Goal: Task Accomplishment & Management: Manage account settings

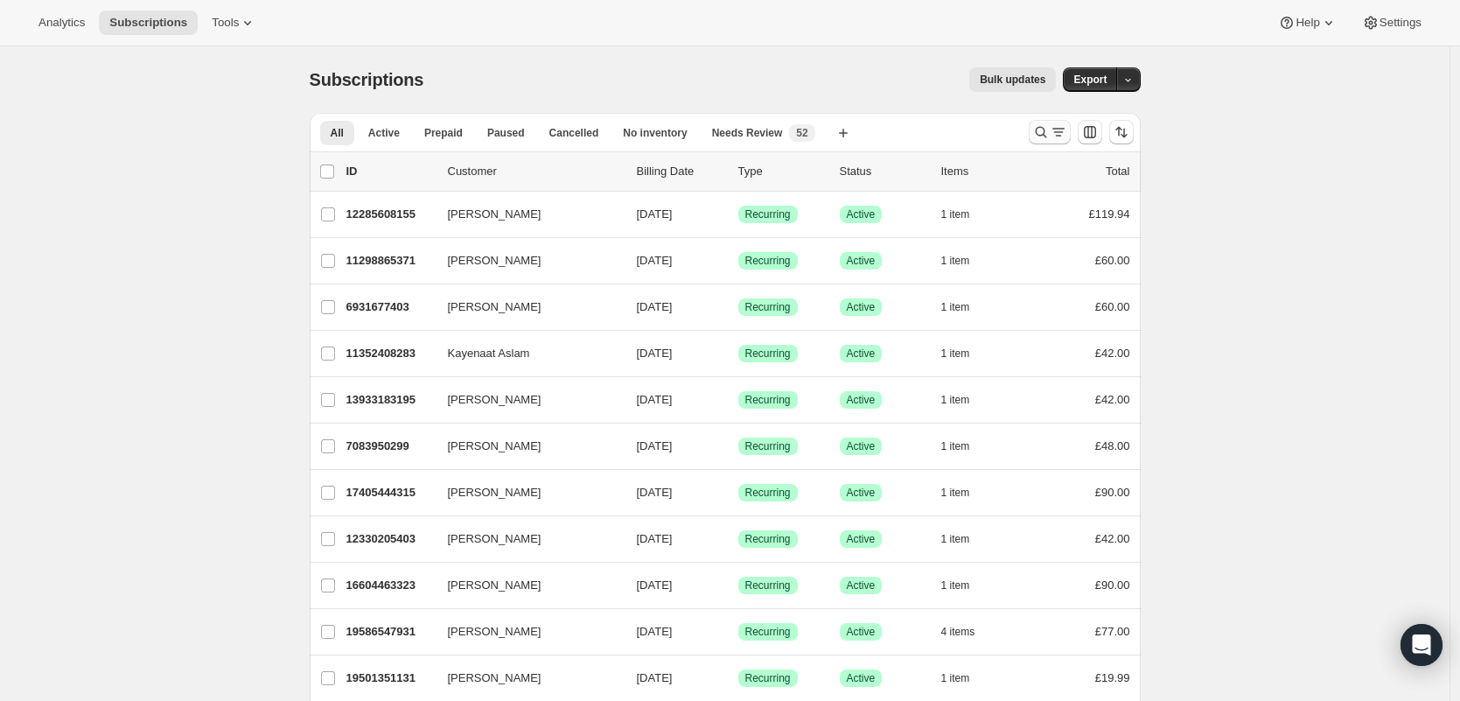
click at [1039, 131] on icon "Search and filter results" at bounding box center [1040, 131] width 17 height 17
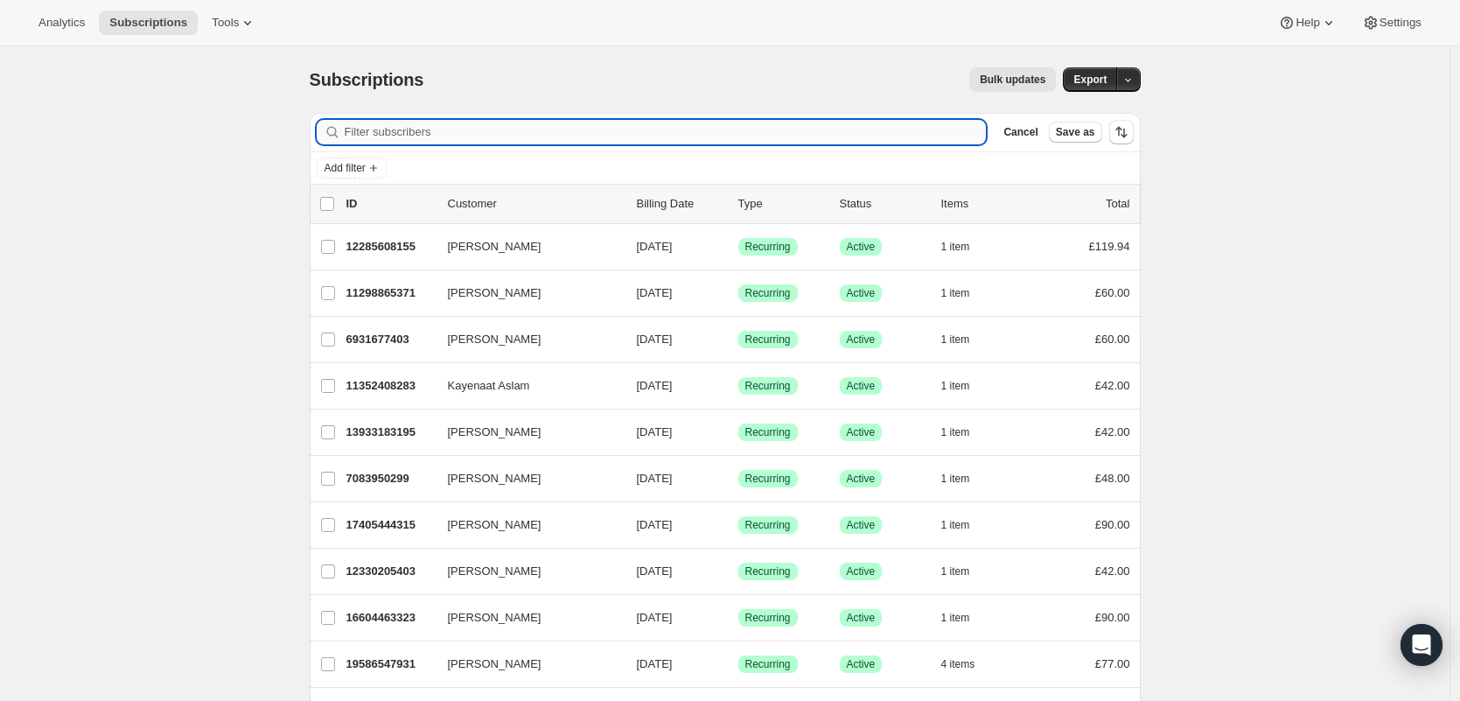
paste input "[PERSON_NAME][EMAIL_ADDRESS][PERSON_NAME][DOMAIN_NAME]"
type input "[PERSON_NAME][EMAIL_ADDRESS][PERSON_NAME][DOMAIN_NAME]"
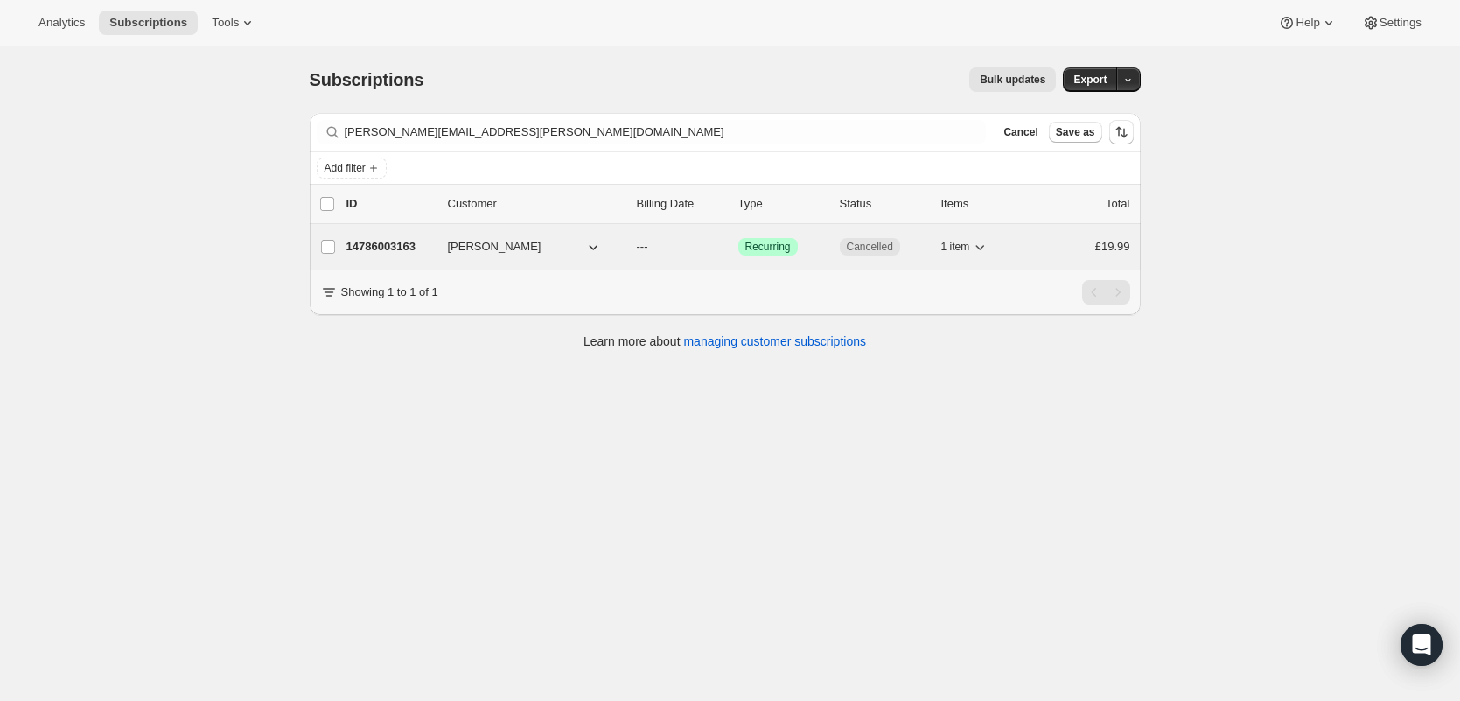
click at [413, 238] on p "14786003163" at bounding box center [389, 246] width 87 height 17
